Goal: Task Accomplishment & Management: Use online tool/utility

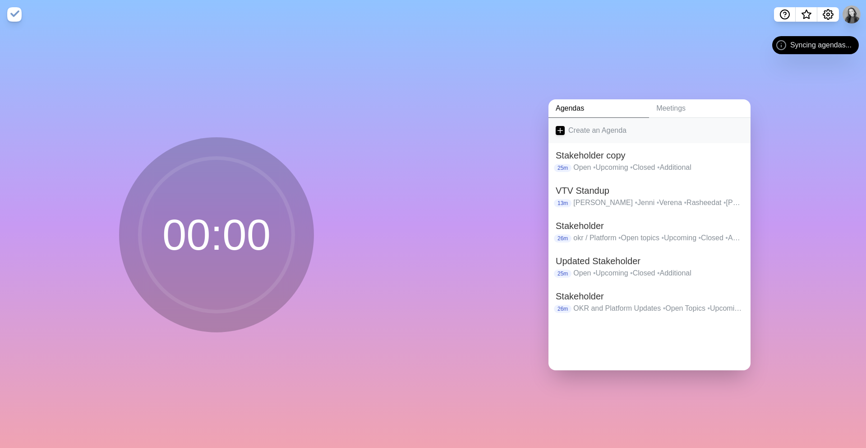
click at [562, 126] on icon at bounding box center [560, 130] width 9 height 9
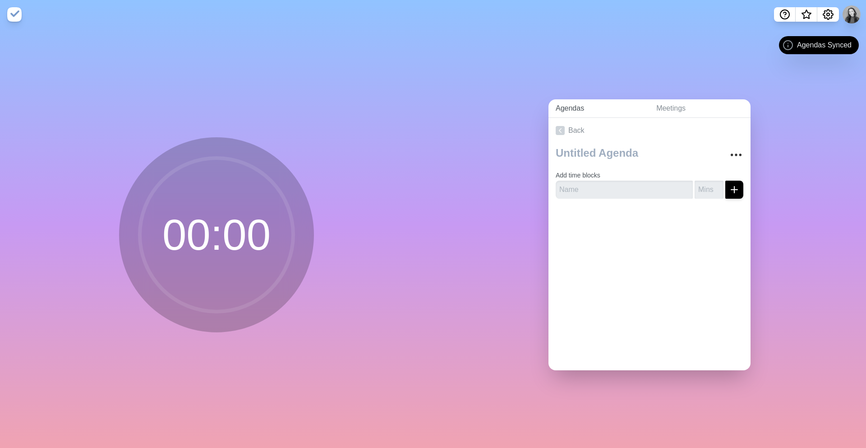
click at [571, 106] on link "Agendas" at bounding box center [599, 108] width 101 height 18
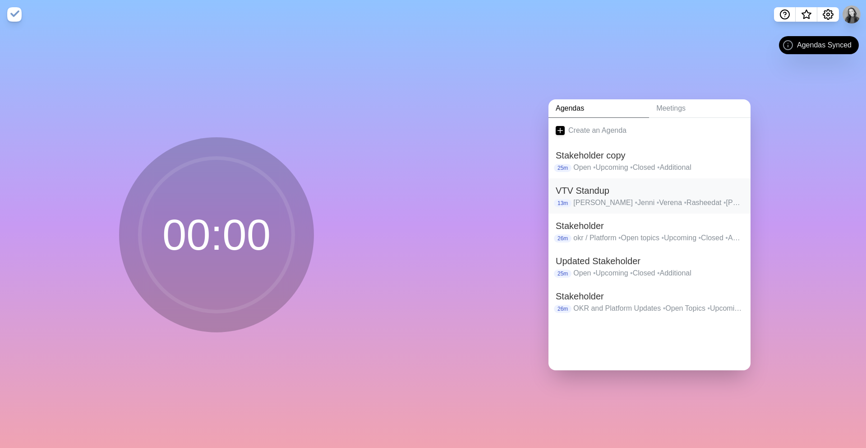
click at [638, 194] on h2 "VTV Standup" at bounding box center [650, 191] width 188 height 14
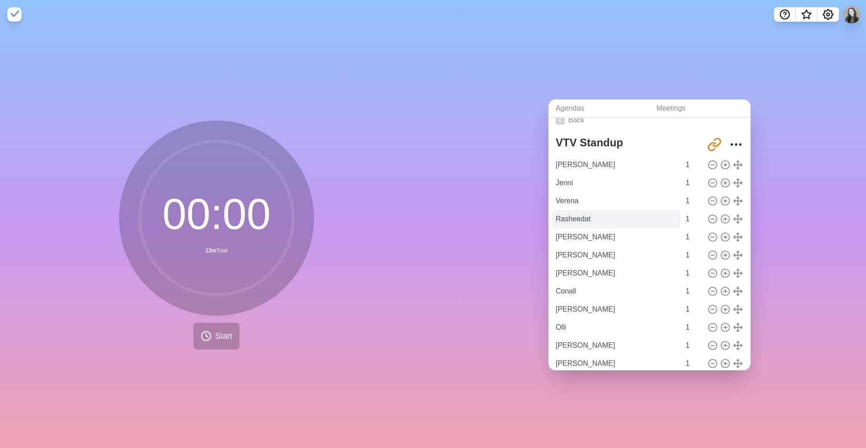
scroll to position [59, 0]
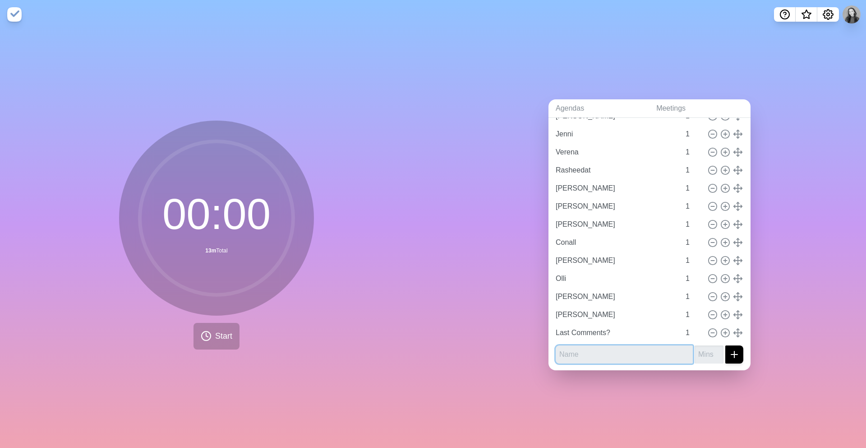
click at [592, 359] on input "text" at bounding box center [624, 354] width 137 height 18
type input "[PERSON_NAME]"
click at [706, 353] on input "number" at bounding box center [709, 354] width 29 height 18
type input "1"
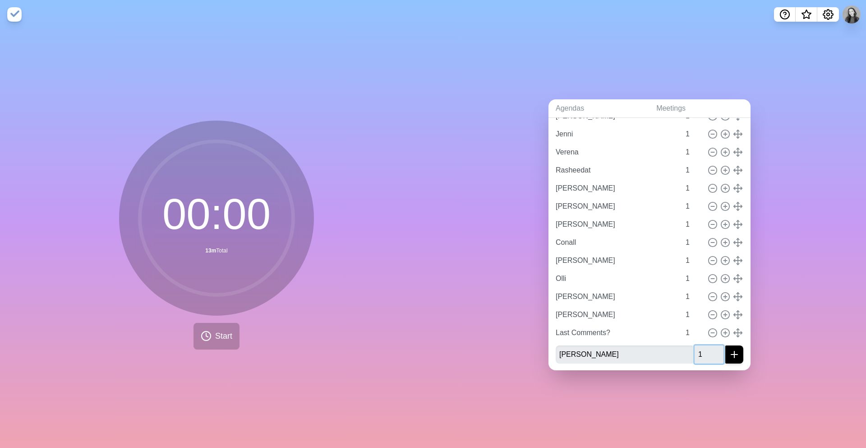
click at [726, 345] on button "submit" at bounding box center [735, 354] width 18 height 18
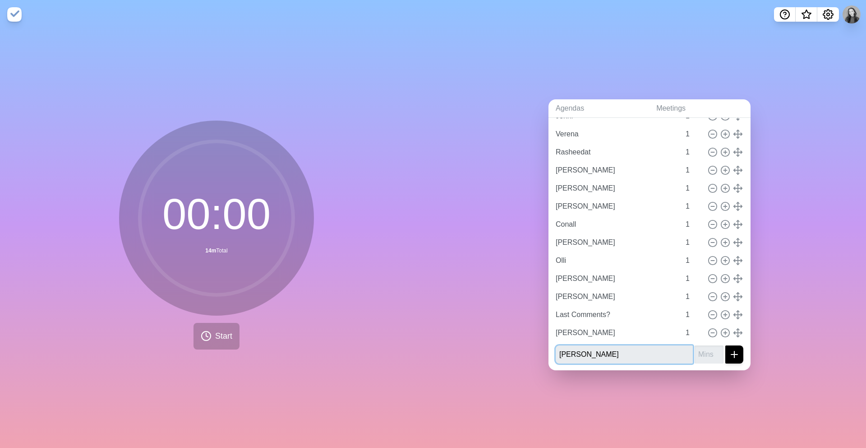
type input "[PERSON_NAME]"
click at [726, 345] on button "submit" at bounding box center [735, 354] width 18 height 18
type input "1"
click at [726, 345] on button "submit" at bounding box center [735, 354] width 18 height 18
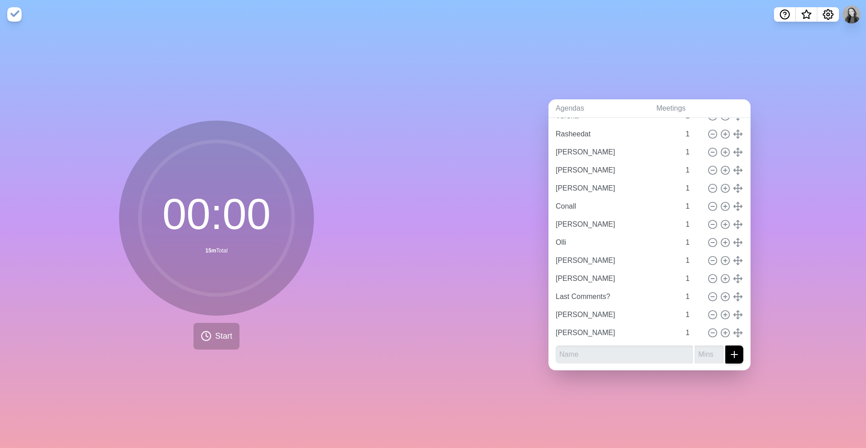
scroll to position [95, 0]
type input "[PERSON_NAME]"
type input "Rasheedat"
type input "[PERSON_NAME]"
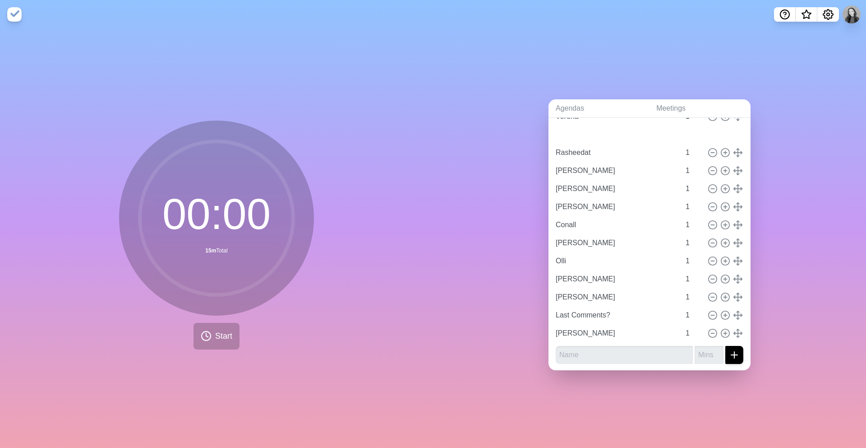
type input "[PERSON_NAME]"
type input "Conall"
type input "[PERSON_NAME]"
type input "Olli"
type input "[PERSON_NAME]"
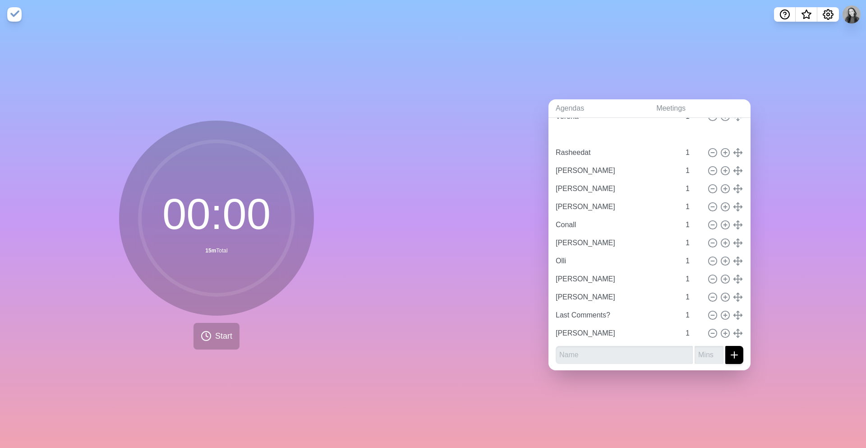
type input "[PERSON_NAME]"
type input "Last Comments?"
type input "[PERSON_NAME]"
drag, startPoint x: 736, startPoint y: 332, endPoint x: 735, endPoint y: 135, distance: 197.2
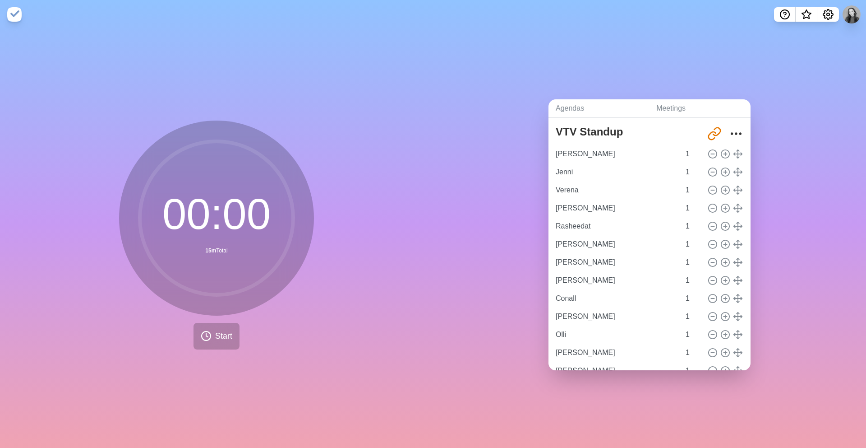
scroll to position [14, 0]
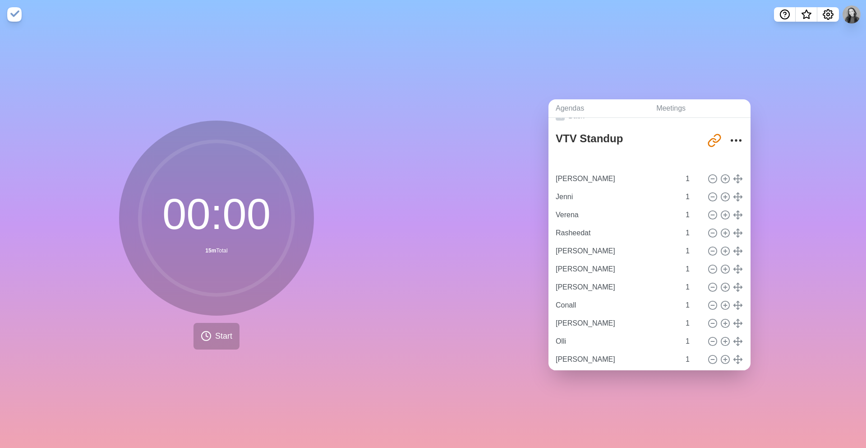
type input "[PERSON_NAME]"
type input "Jenni"
type input "Verena"
type input "[PERSON_NAME]"
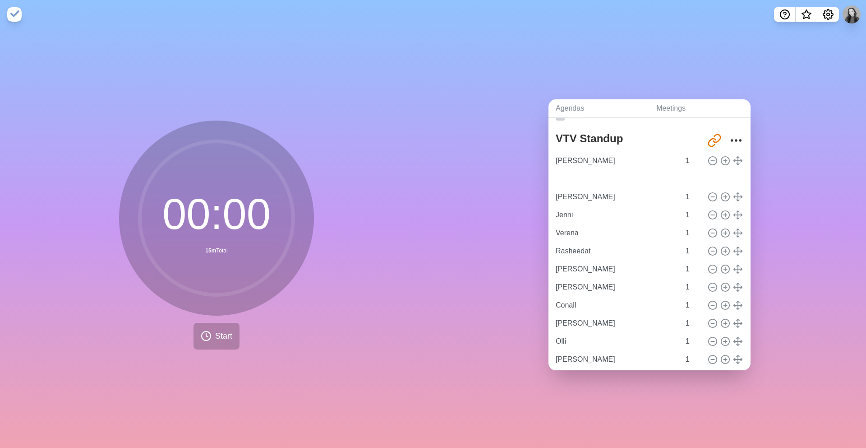
type input "[PERSON_NAME]"
type input "Jenni"
type input "Verena"
type input "Rasheedat"
type input "[PERSON_NAME]"
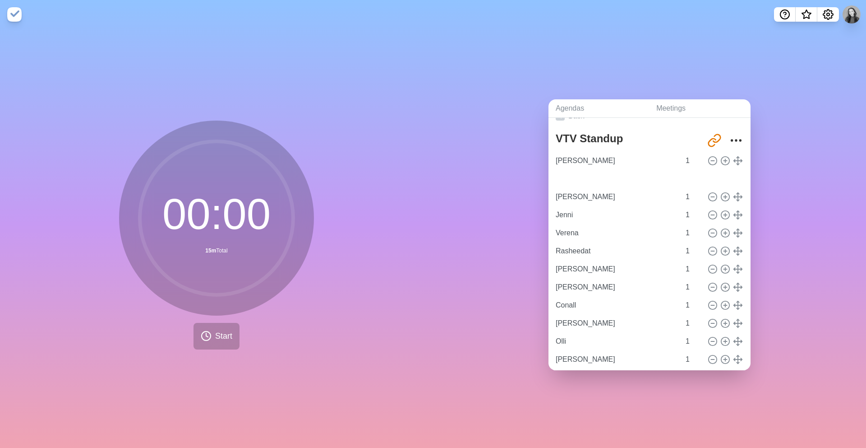
type input "[PERSON_NAME]"
type input "Conall"
type input "[PERSON_NAME]"
click at [738, 217] on line at bounding box center [738, 215] width 0 height 8
type input "[PERSON_NAME]"
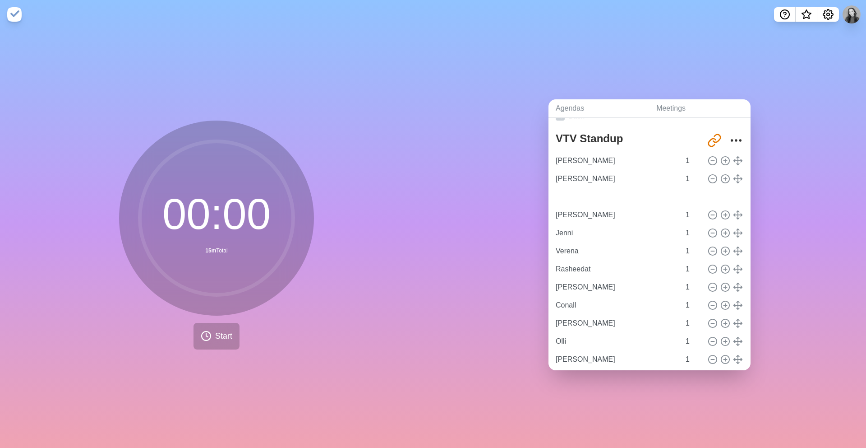
type input "[PERSON_NAME]"
type input "Jenni"
type input "Verena"
type input "Rasheedat"
type input "[PERSON_NAME]"
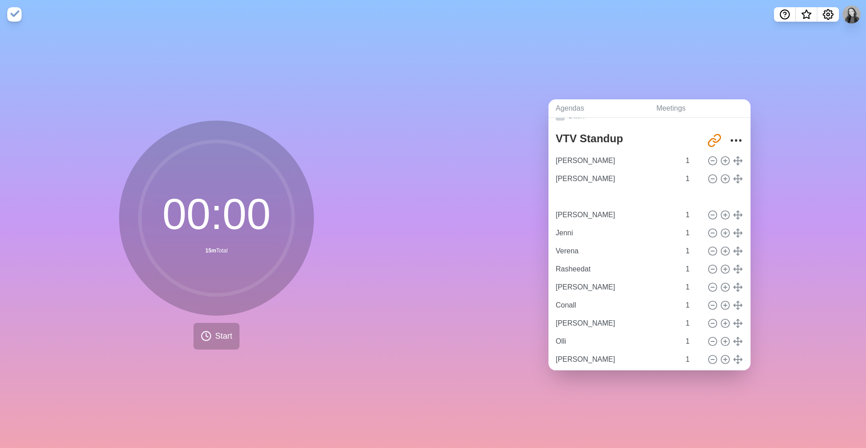
type input "Conall"
type input "[PERSON_NAME]"
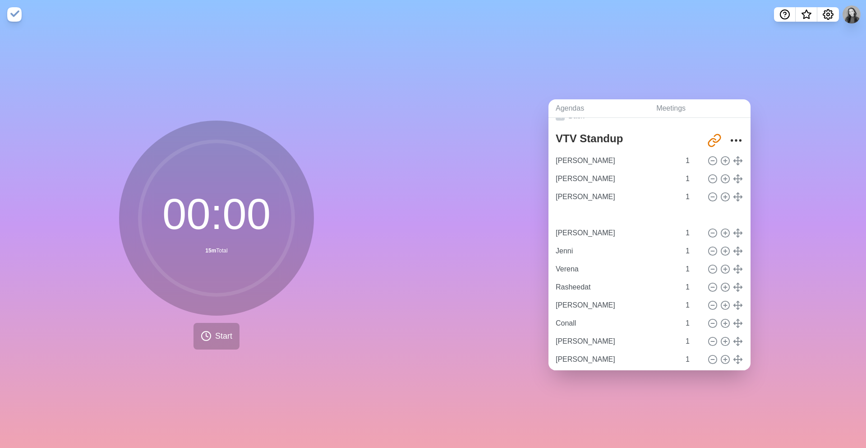
type input "Olli"
type input "[PERSON_NAME]"
type input "Jenni"
type input "Verena"
type input "Rasheedat"
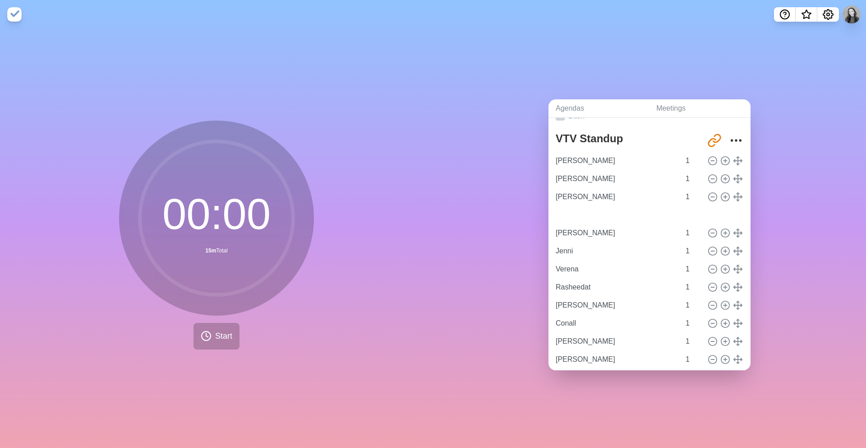
type input "[PERSON_NAME]"
type input "Conall"
type input "[PERSON_NAME]"
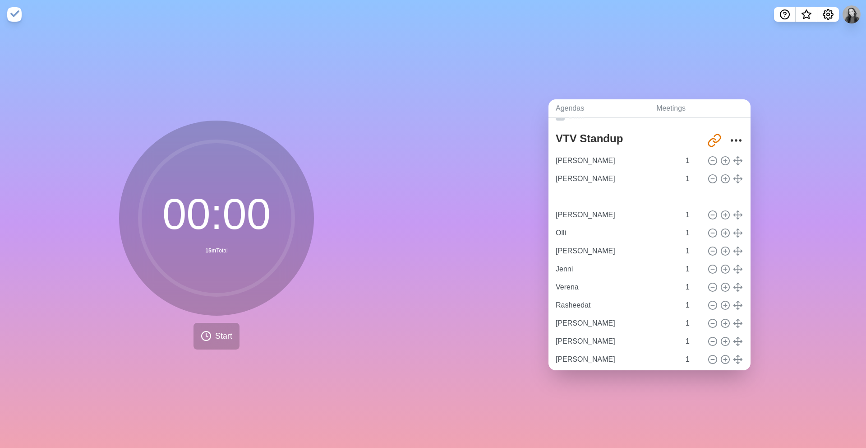
type input "Conall"
type input "[PERSON_NAME]"
type input "Olli"
type input "[PERSON_NAME]"
type input "Jenni"
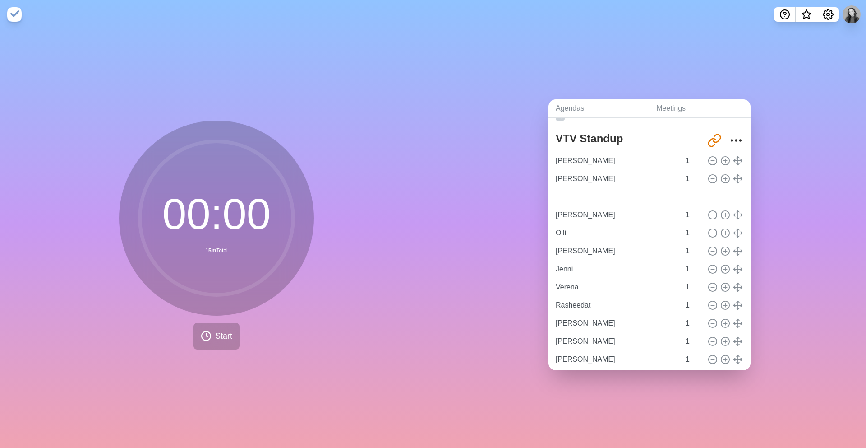
type input "Verena"
type input "Rasheedat"
type input "[PERSON_NAME]"
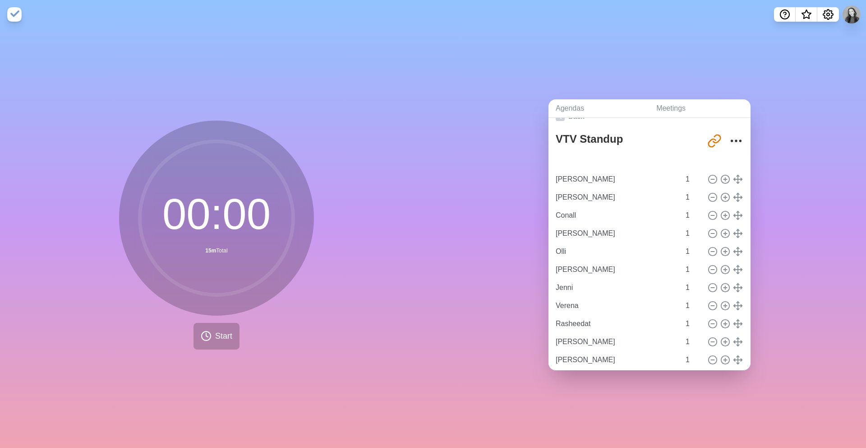
scroll to position [0, 0]
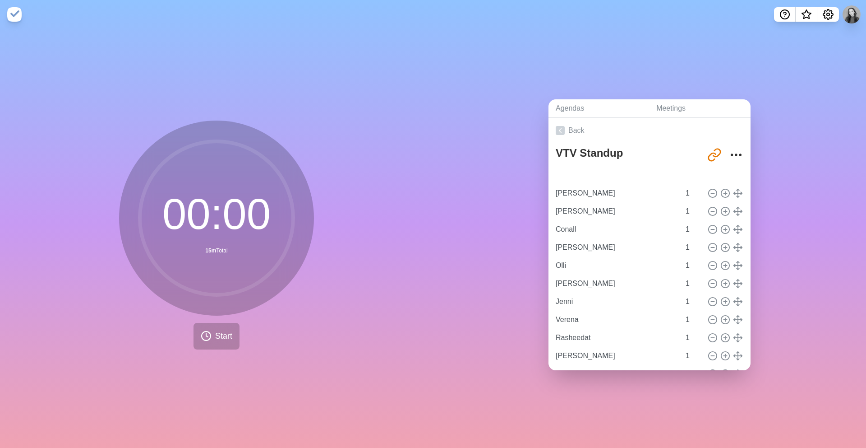
type input "[PERSON_NAME]"
type input "Conall"
type input "[PERSON_NAME]"
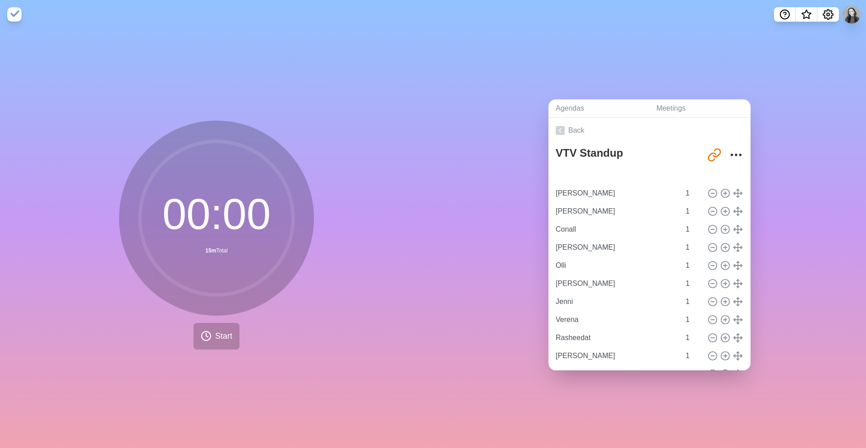
type input "Olli"
type input "[PERSON_NAME]"
type input "Jenni"
type input "Verena"
type input "Rasheedat"
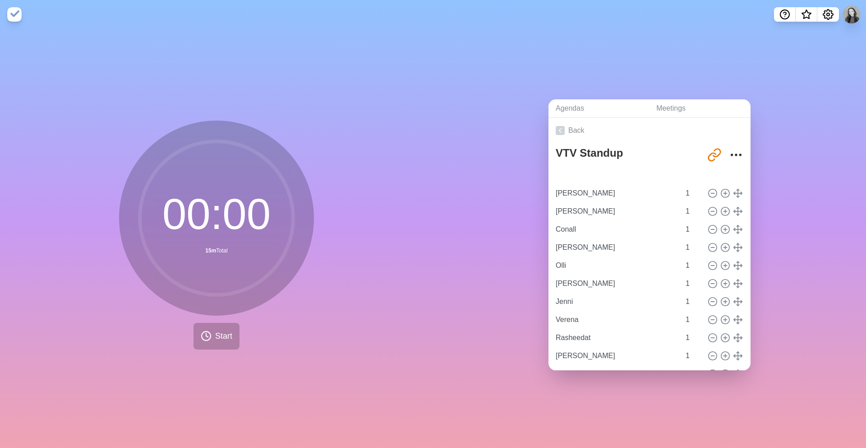
type input "[PERSON_NAME]"
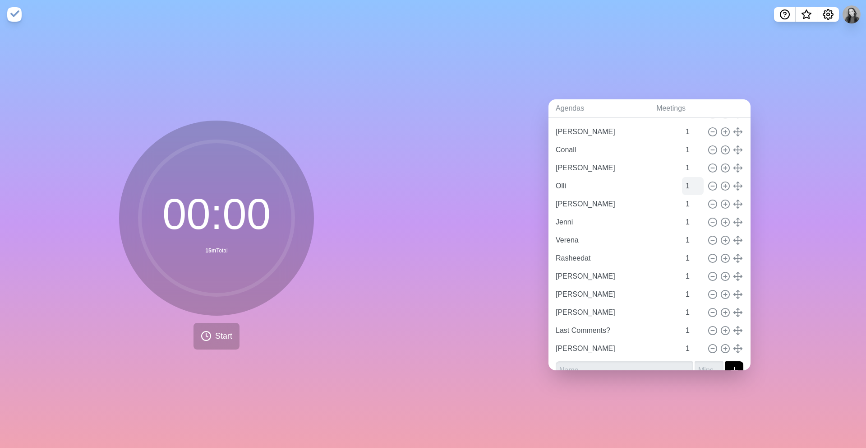
scroll to position [82, 0]
click at [739, 310] on icon at bounding box center [738, 310] width 10 height 10
drag, startPoint x: 739, startPoint y: 310, endPoint x: 730, endPoint y: 178, distance: 132.5
click at [730, 178] on div "[PERSON_NAME] 1 [PERSON_NAME] 1 [PERSON_NAME] 1 Conall 1 Kai 1 Olli 1 [PERSON_N…" at bounding box center [650, 219] width 188 height 271
type input "[PERSON_NAME]"
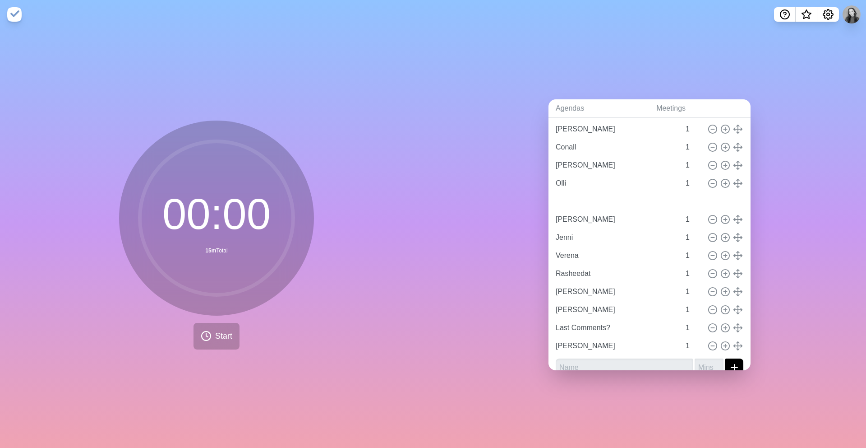
type input "[PERSON_NAME]"
type input "Jenni"
type input "Verena"
type input "Rasheedat"
type input "[PERSON_NAME]"
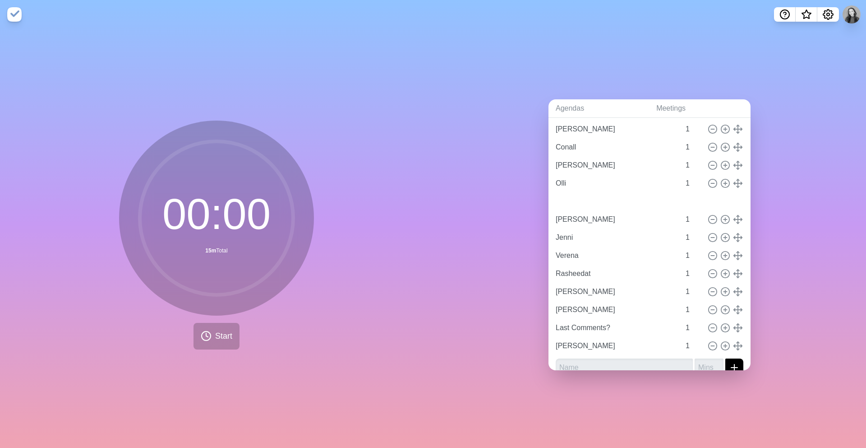
type input "[PERSON_NAME]"
type input "Jenni"
type input "Verena"
type input "Rasheedat"
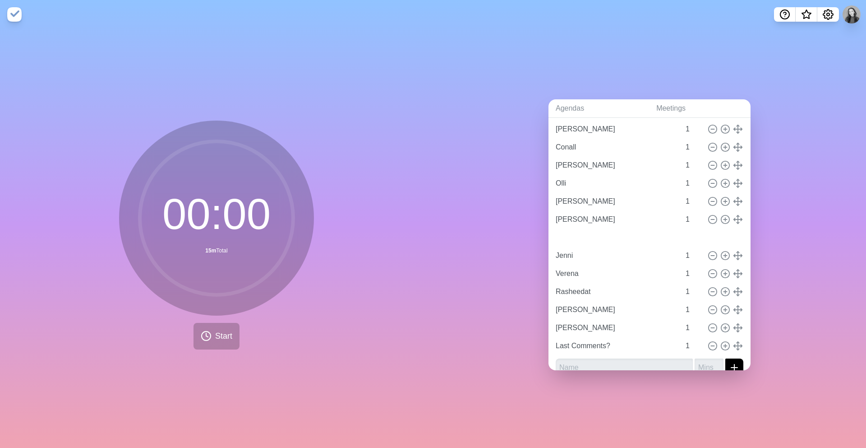
type input "[PERSON_NAME]"
type input "Last Comments?"
type input "[PERSON_NAME]"
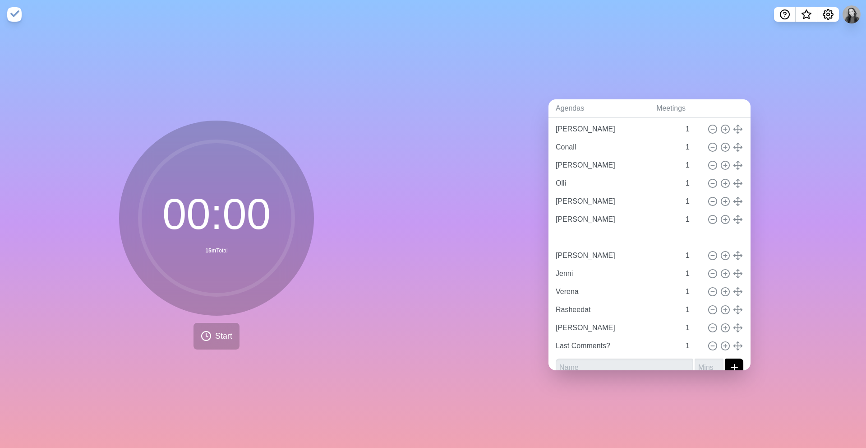
type input "Jenni"
type input "Verena"
type input "Rasheedat"
type input "[PERSON_NAME]"
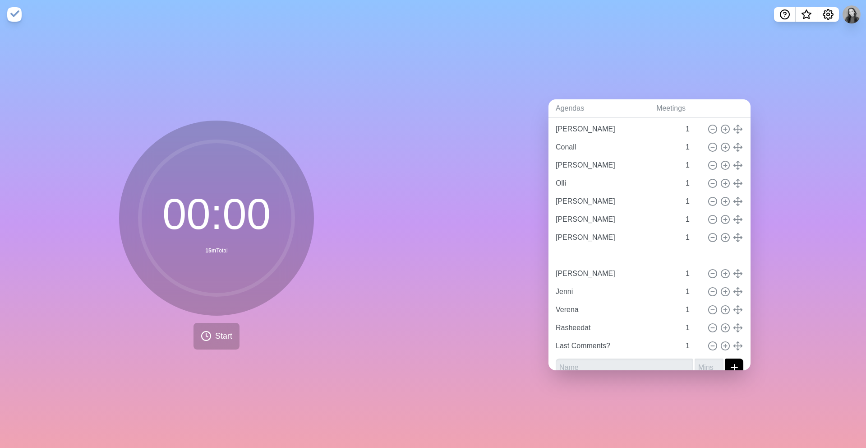
type input "[PERSON_NAME]"
type input "Jenni"
type input "Verena"
type input "Rasheedat"
type input "Verena"
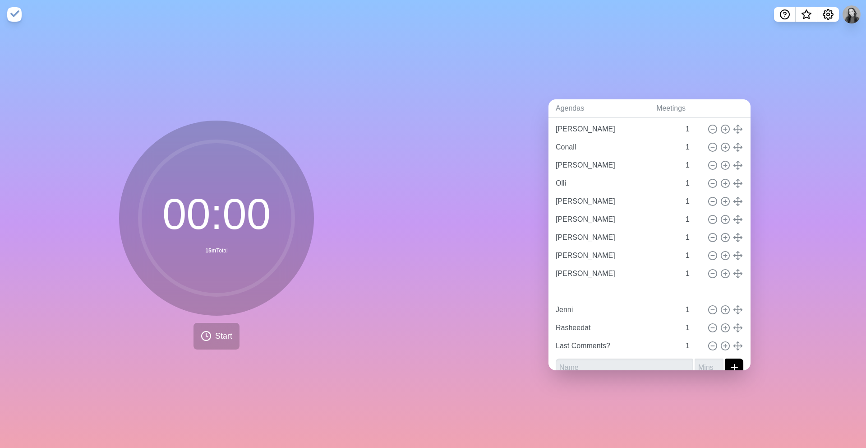
type input "Jenni"
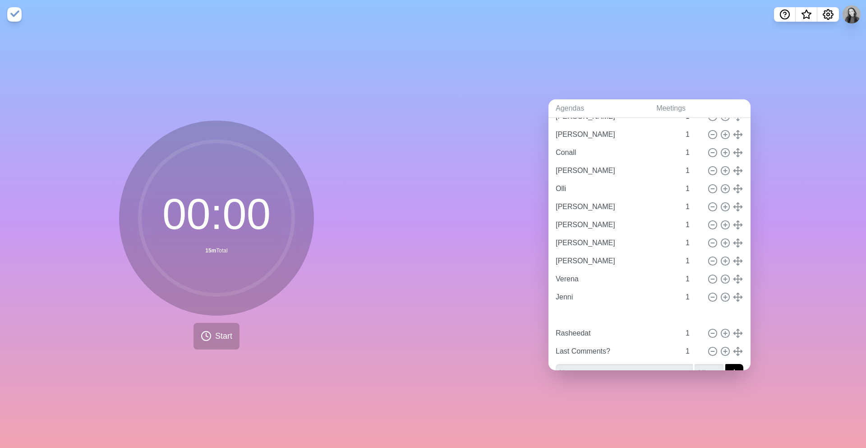
type input "[PERSON_NAME]"
type input "Verena"
type input "Jenni"
type input "[PERSON_NAME]"
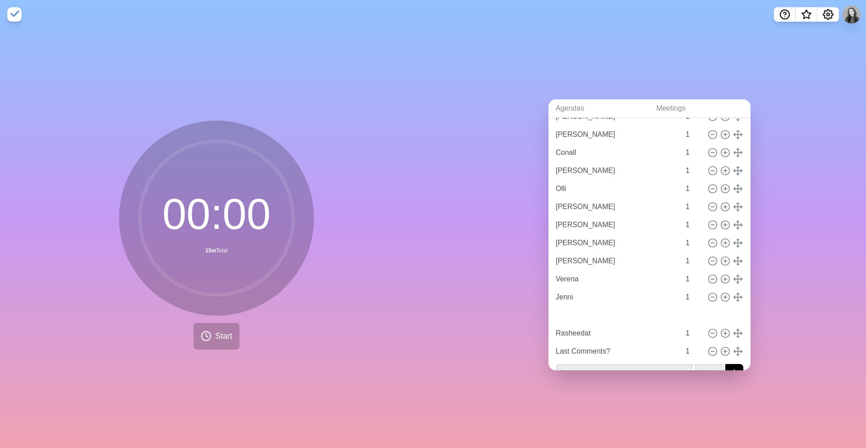
type input "[PERSON_NAME]"
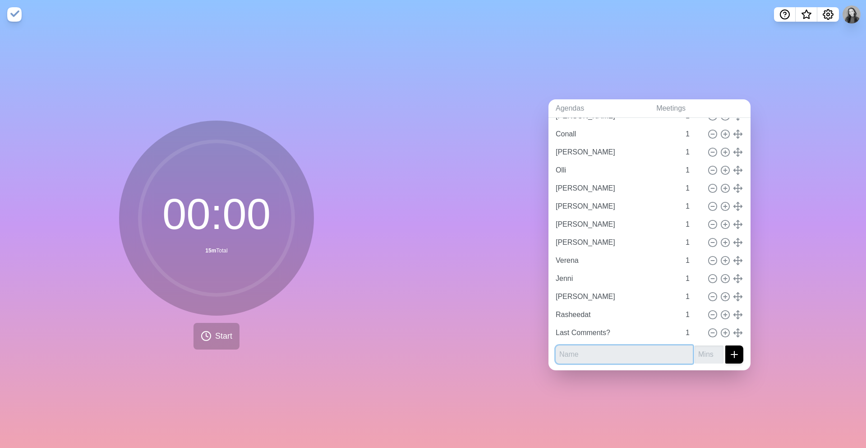
click at [588, 358] on input "text" at bounding box center [624, 354] width 137 height 18
type input "Lilith"
click at [726, 345] on button "submit" at bounding box center [735, 354] width 18 height 18
type input "1"
click at [726, 345] on button "submit" at bounding box center [735, 354] width 18 height 18
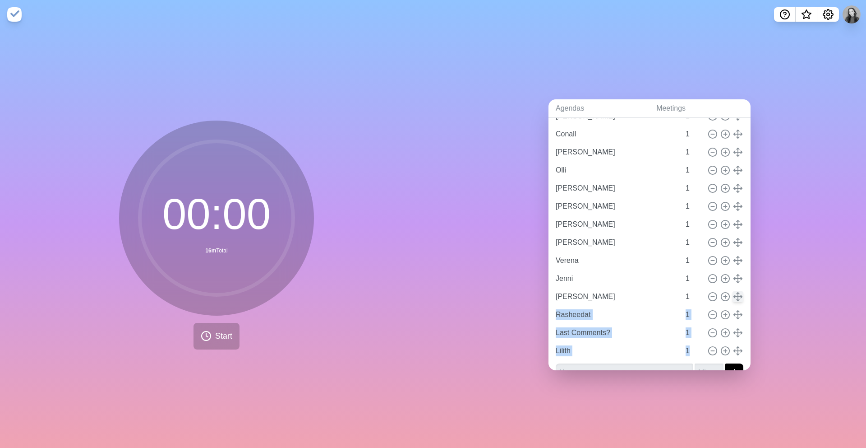
drag, startPoint x: 731, startPoint y: 345, endPoint x: 738, endPoint y: 294, distance: 51.4
click at [738, 294] on div "[PERSON_NAME] 1 [PERSON_NAME] 1 [PERSON_NAME] 1 Conall 1 Kai 1 Olli 1 [PERSON_N…" at bounding box center [650, 215] width 188 height 289
type input "Lilith"
type input "Rasheedat"
type input "Last Comments?"
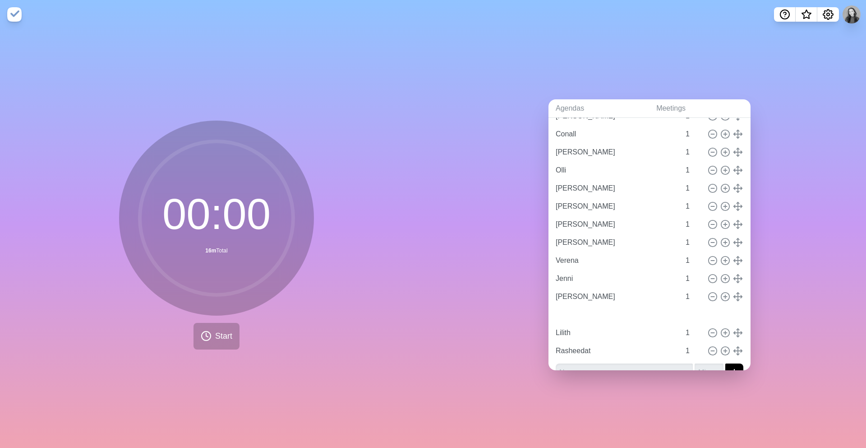
drag, startPoint x: 738, startPoint y: 353, endPoint x: 739, endPoint y: 349, distance: 4.7
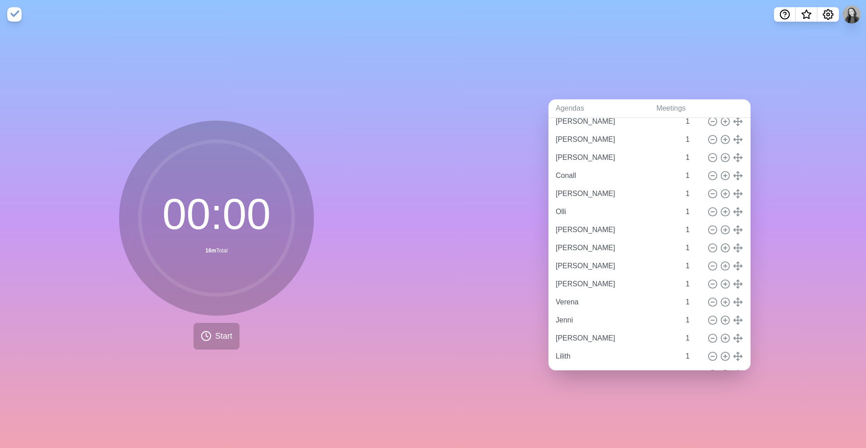
scroll to position [52, 0]
click at [713, 195] on line at bounding box center [712, 195] width 3 height 0
type input "Olli"
type input "[PERSON_NAME]"
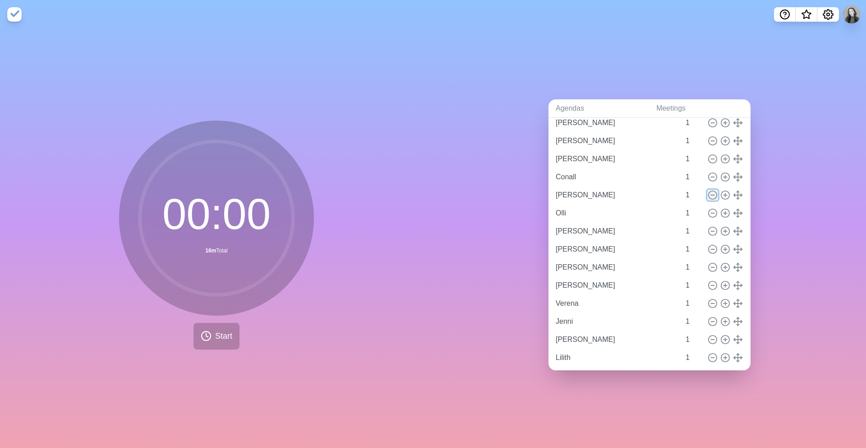
type input "[PERSON_NAME]"
type input "Verena"
type input "Jenni"
type input "[PERSON_NAME]"
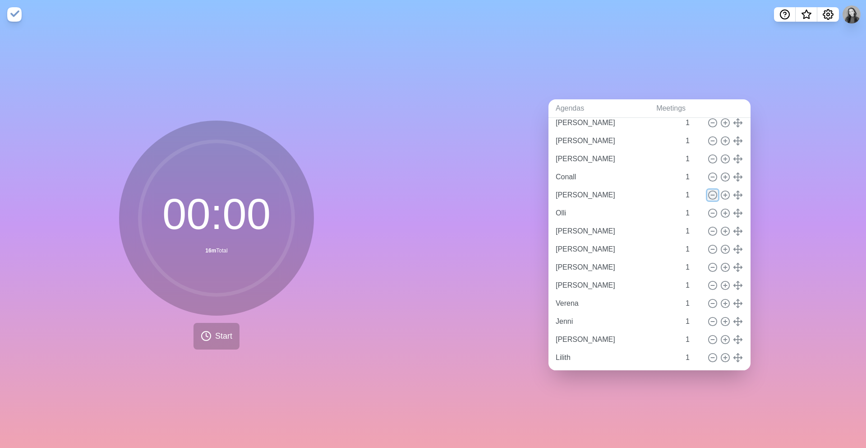
type input "Lilith"
type input "Rasheedat"
type input "Last Comments?"
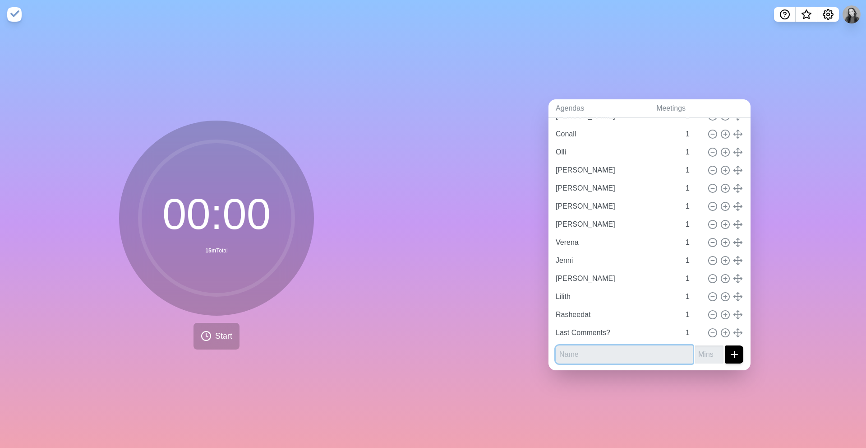
click at [595, 356] on input "text" at bounding box center [624, 354] width 137 height 18
type input "[PERSON_NAME]"
click at [726, 345] on button "submit" at bounding box center [735, 354] width 18 height 18
type input "1"
click at [726, 345] on button "submit" at bounding box center [735, 354] width 18 height 18
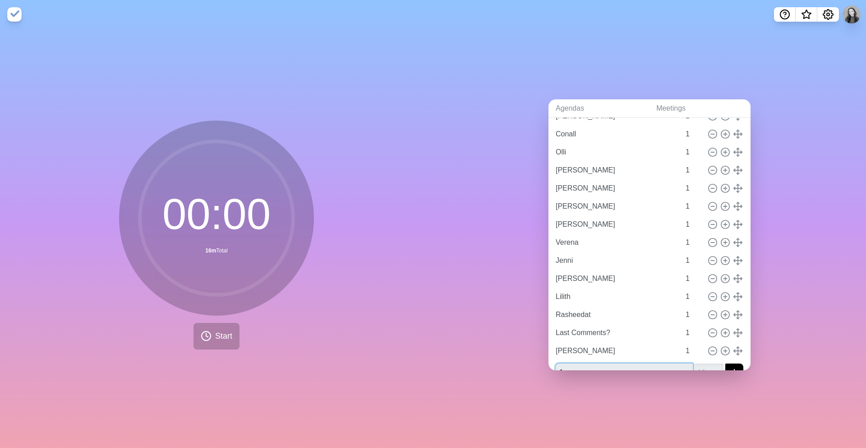
scroll to position [101, 0]
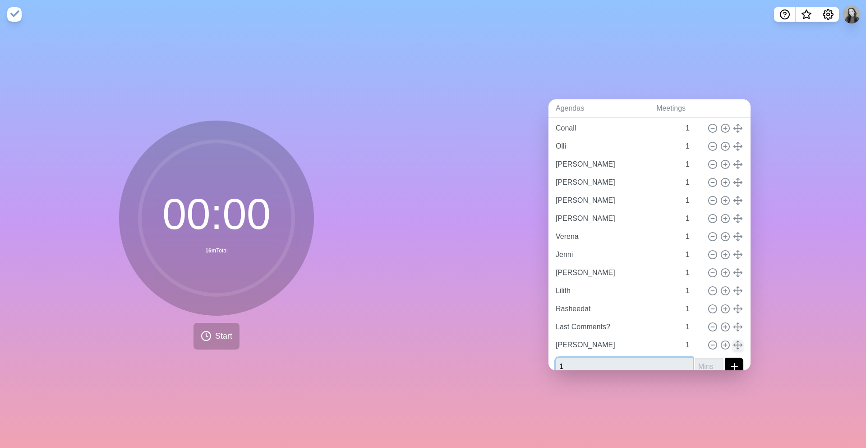
type input "1"
type input "[PERSON_NAME]"
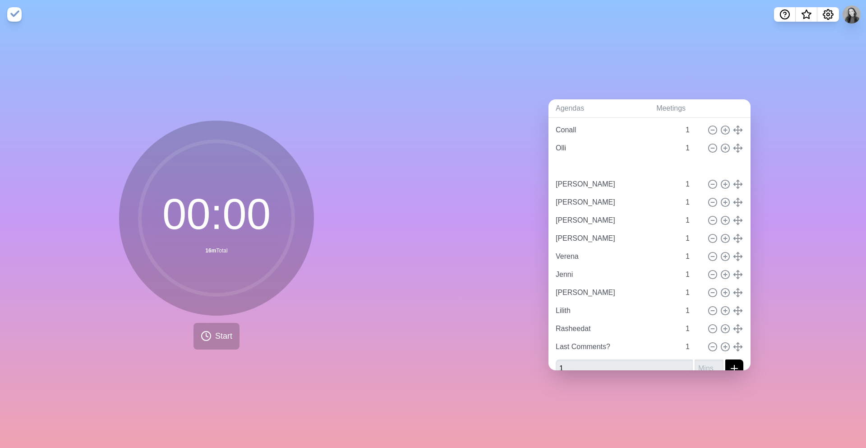
type input "[PERSON_NAME]"
type input "Verena"
type input "Jenni"
type input "[PERSON_NAME]"
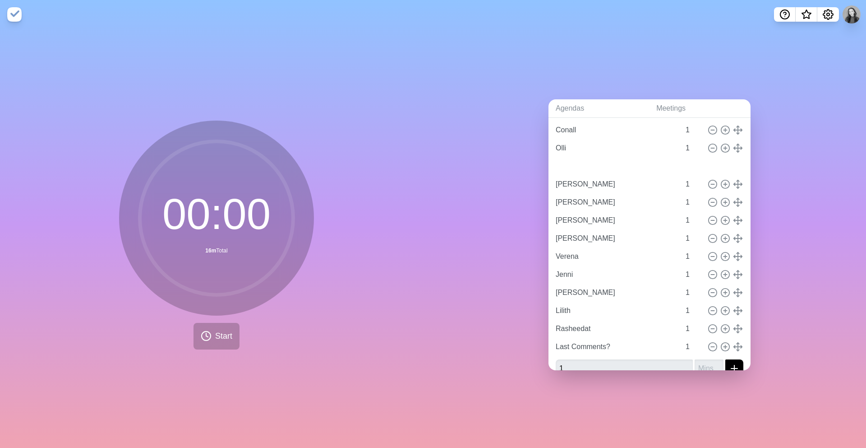
type input "Lilith"
type input "Rasheedat"
type input "Last Comments?"
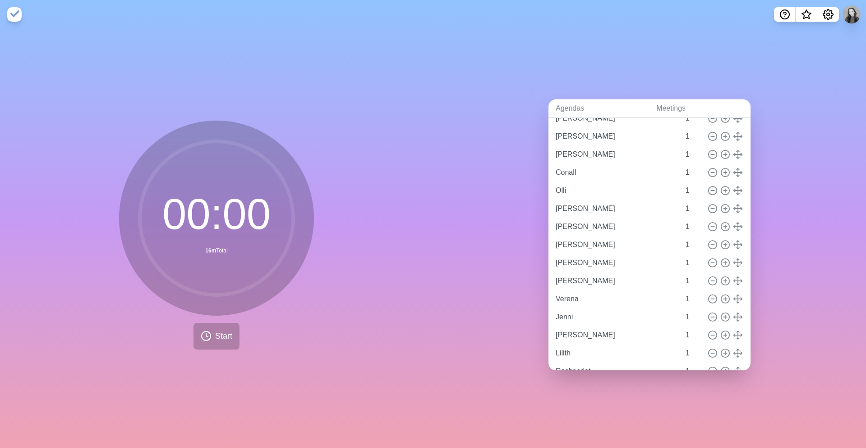
scroll to position [56, 0]
type input "[PERSON_NAME]"
type input "Conall"
type input "Olli"
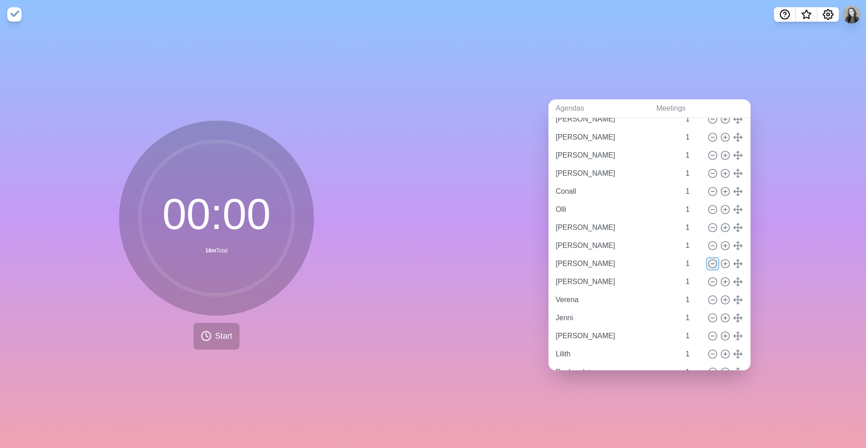
click at [715, 266] on icon at bounding box center [713, 264] width 10 height 10
type input "[PERSON_NAME]"
type input "Verena"
type input "Jenni"
type input "[PERSON_NAME]"
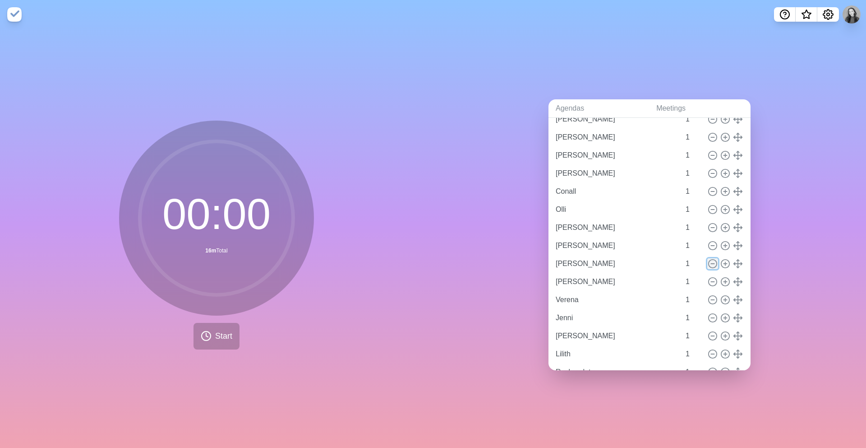
type input "Lilith"
type input "Rasheedat"
type input "Last Comments?"
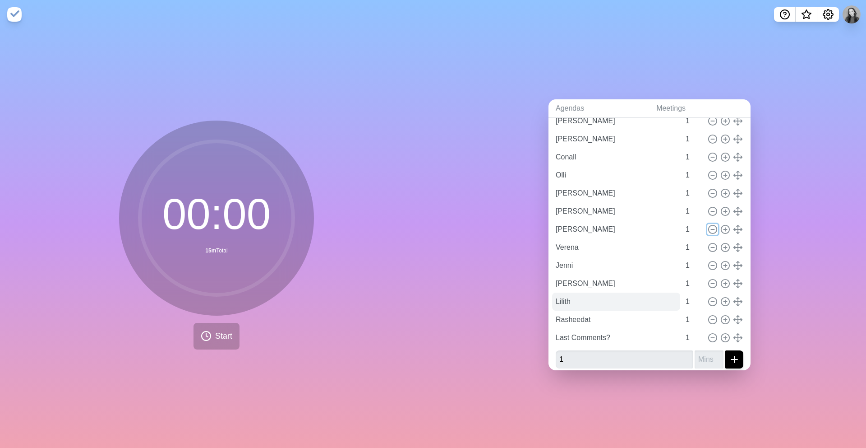
scroll to position [91, 0]
click at [715, 300] on icon at bounding box center [713, 301] width 10 height 10
type input "Rasheedat"
type input "Last Comments?"
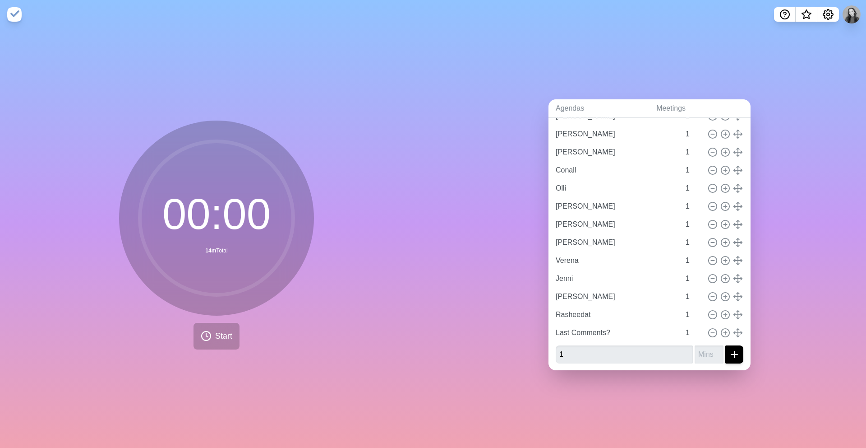
scroll to position [0, 0]
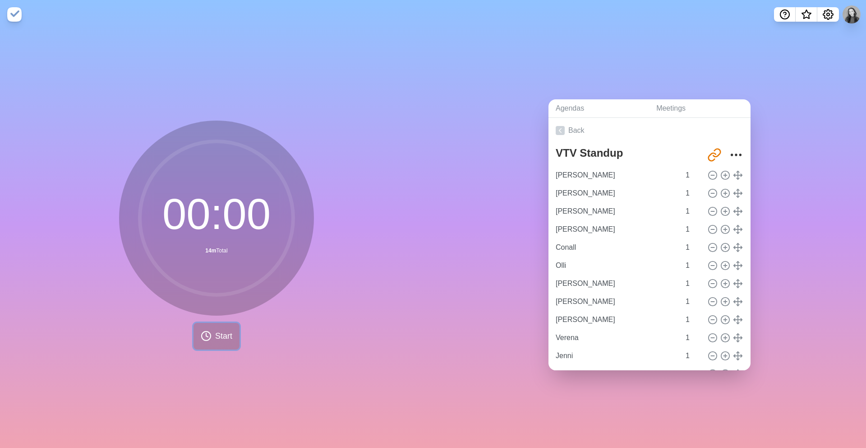
click at [219, 338] on span "Start" at bounding box center [223, 336] width 17 height 12
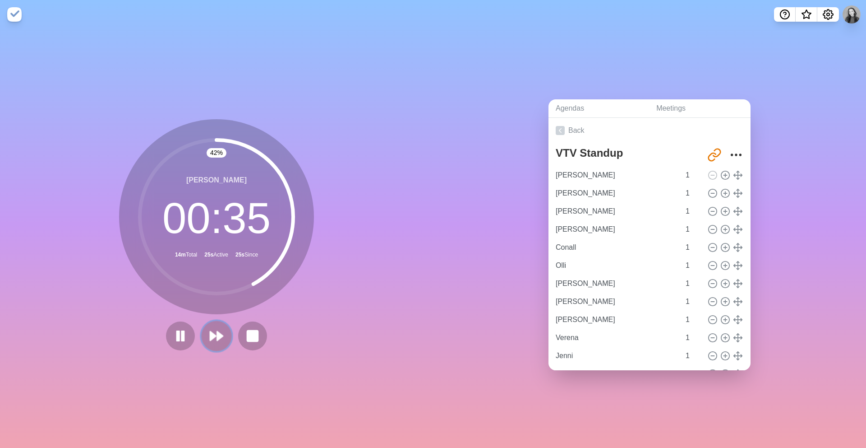
click at [219, 338] on polygon at bounding box center [220, 335] width 6 height 9
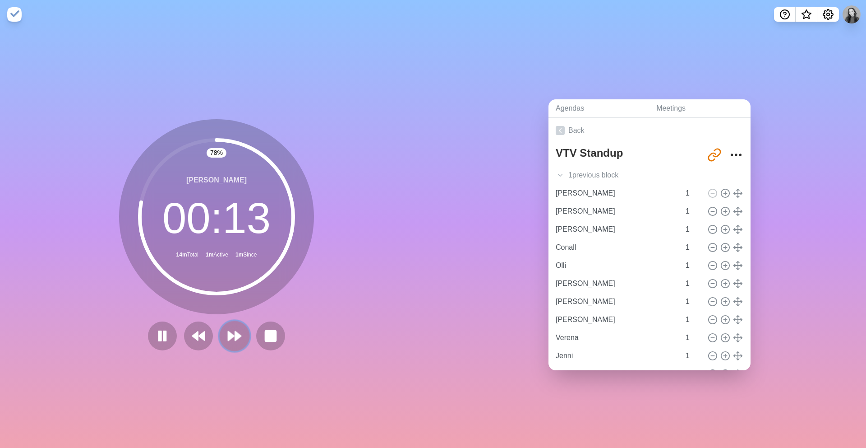
click at [240, 340] on icon at bounding box center [234, 335] width 15 height 15
click at [234, 337] on icon at bounding box center [234, 335] width 15 height 15
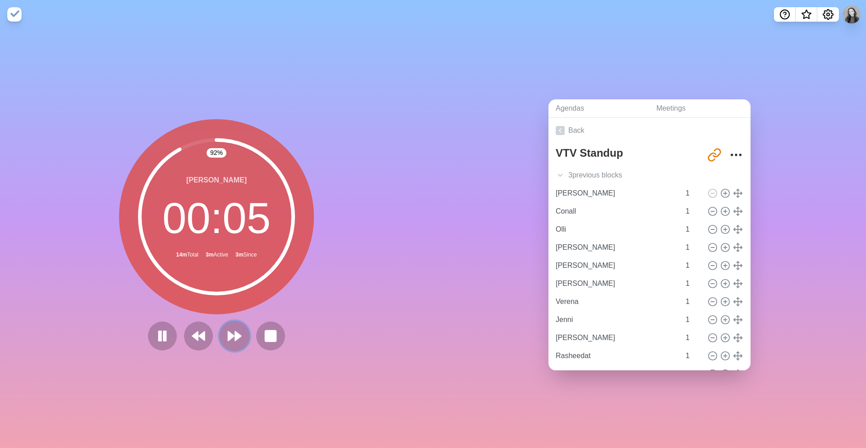
click at [234, 338] on icon at bounding box center [234, 335] width 15 height 15
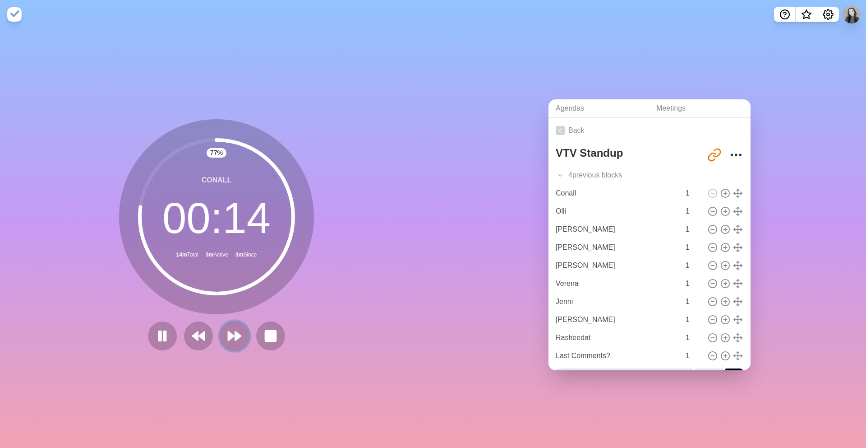
click at [235, 333] on icon at bounding box center [234, 335] width 15 height 15
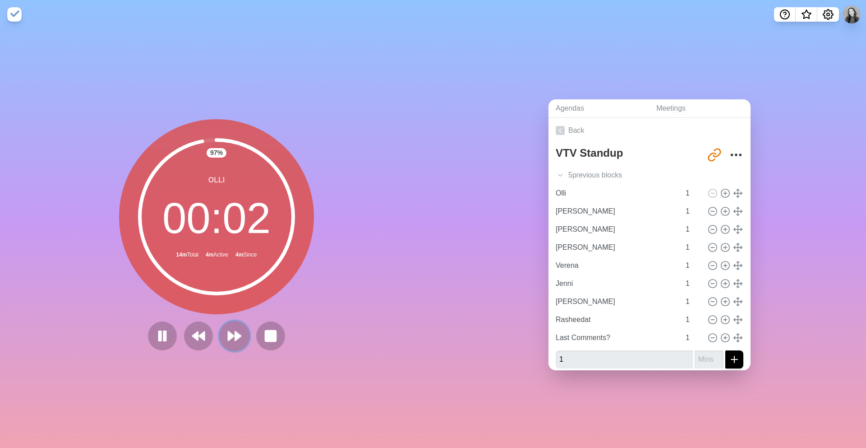
click at [237, 337] on polygon at bounding box center [238, 335] width 6 height 9
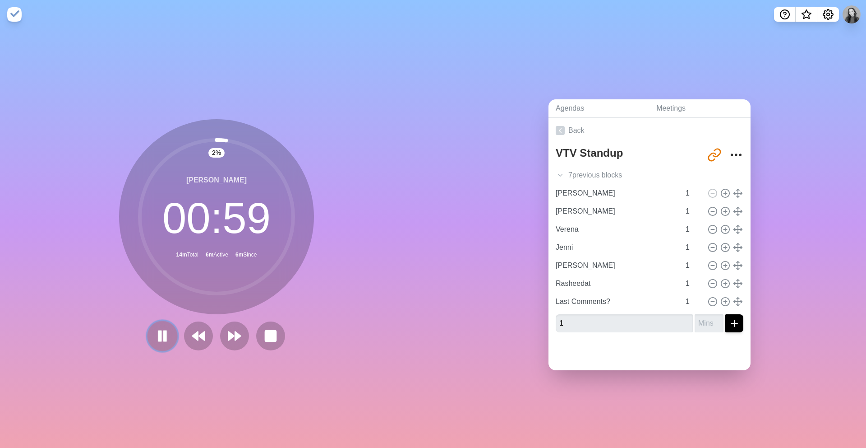
click at [159, 336] on rect at bounding box center [160, 336] width 3 height 10
click at [162, 342] on icon at bounding box center [162, 335] width 15 height 15
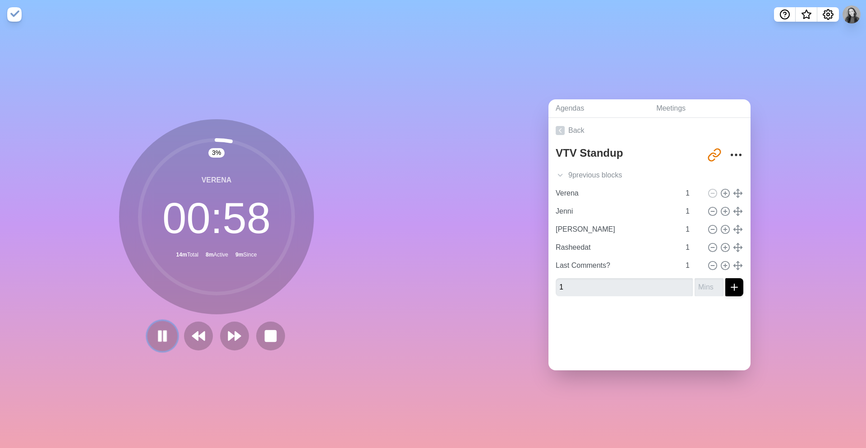
click at [165, 341] on rect at bounding box center [165, 336] width 3 height 10
click at [165, 341] on icon at bounding box center [162, 335] width 15 height 15
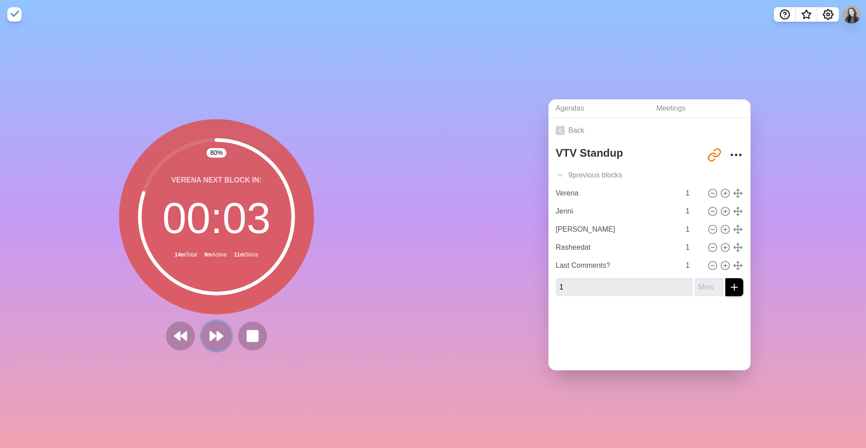
click at [218, 339] on polygon at bounding box center [220, 335] width 6 height 9
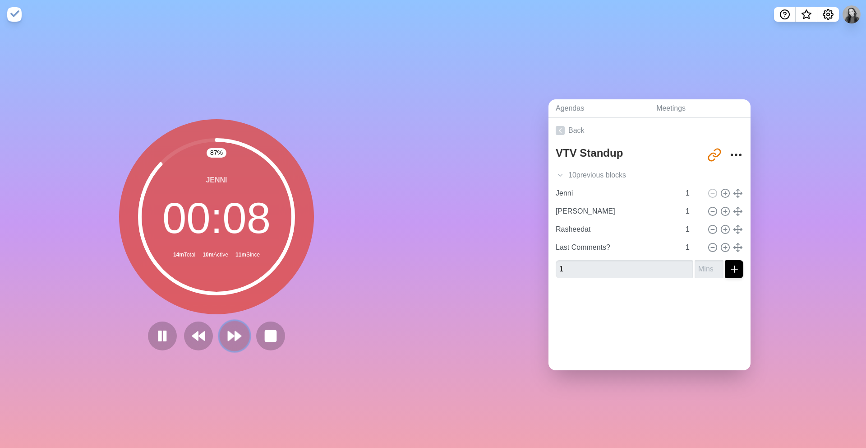
click at [238, 345] on button at bounding box center [234, 335] width 30 height 30
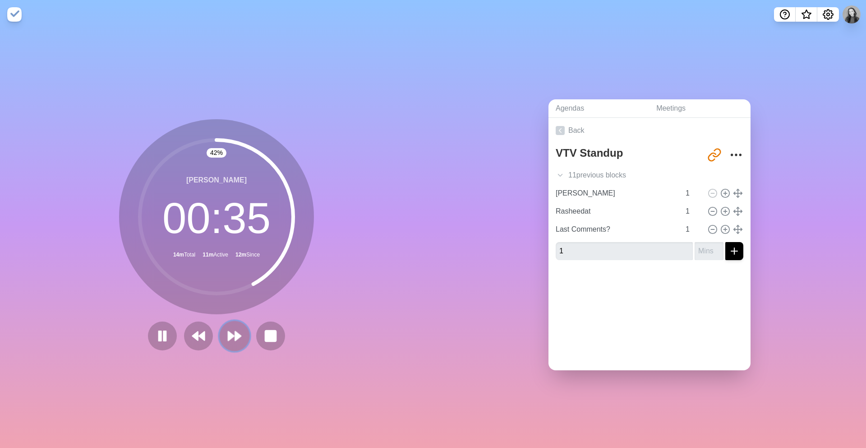
click at [239, 345] on button at bounding box center [234, 335] width 30 height 30
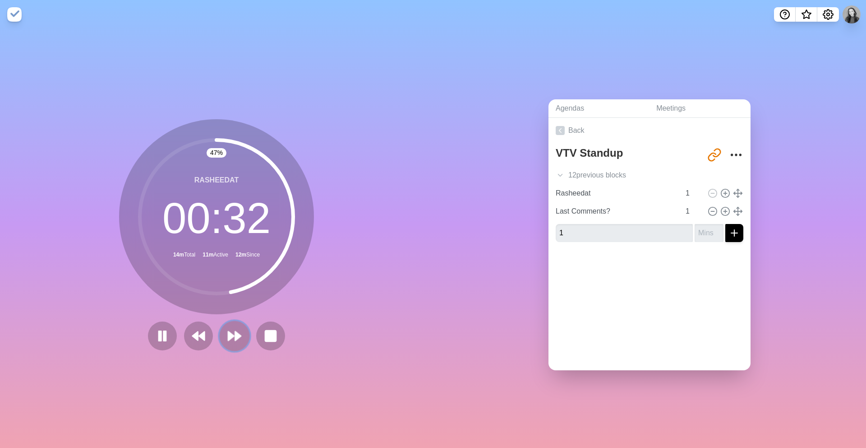
click at [242, 337] on button at bounding box center [234, 335] width 30 height 30
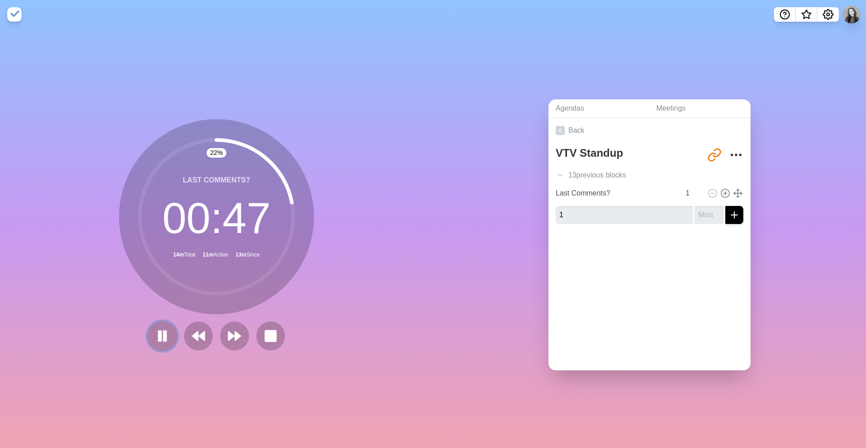
click at [162, 340] on icon at bounding box center [162, 335] width 15 height 15
